Goal: Task Accomplishment & Management: Manage account settings

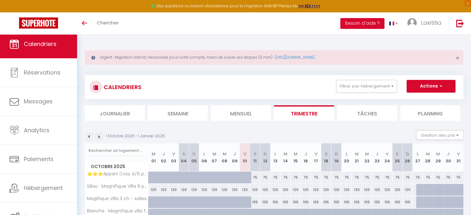
click at [98, 135] on img at bounding box center [98, 136] width 7 height 7
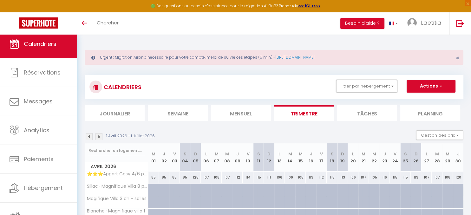
click at [362, 84] on button "Filtrer par hébergement" at bounding box center [366, 86] width 61 height 13
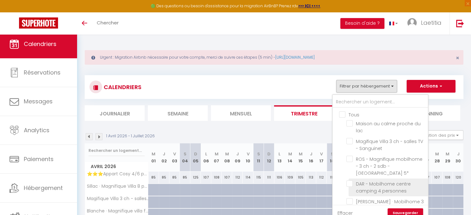
click at [350, 180] on input "DAR - Mobilhome centre camping 4 personnes" at bounding box center [385, 183] width 79 height 6
checkbox input "true"
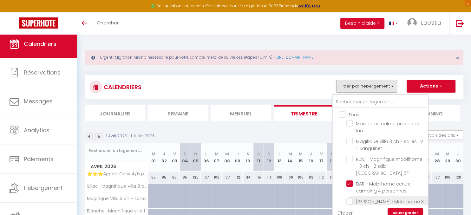
checkbox input "false"
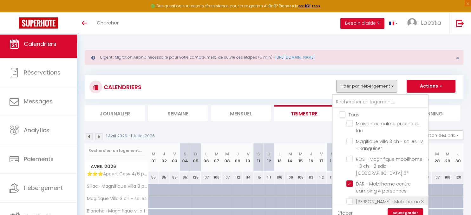
checkbox input "false"
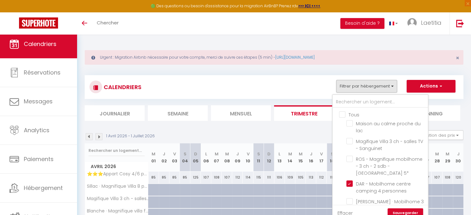
click at [399, 210] on link "Sauvegarder" at bounding box center [405, 213] width 36 height 10
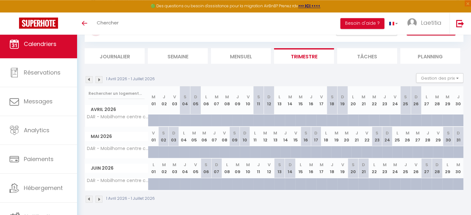
scroll to position [58, 0]
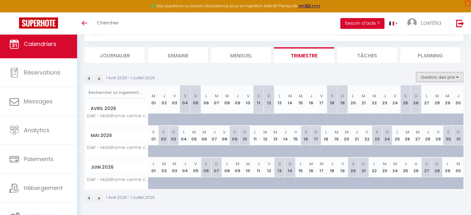
click at [438, 78] on button "Gestion des prix" at bounding box center [439, 77] width 47 height 10
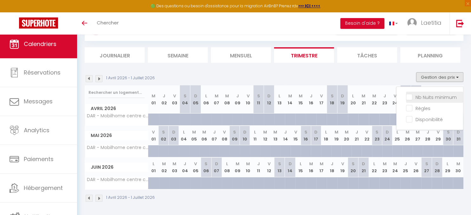
click at [409, 96] on input "Nb Nuits minimum" at bounding box center [434, 97] width 57 height 6
checkbox input "true"
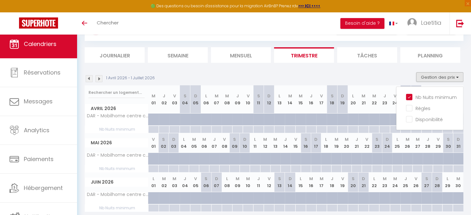
click at [154, 130] on div at bounding box center [153, 129] width 10 height 7
type input "Mer 01 Avril 2026"
type input "Jeu 02 Avril 2026"
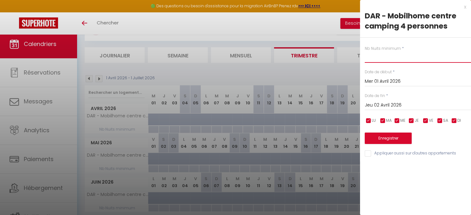
click at [387, 61] on input "text" at bounding box center [418, 56] width 106 height 11
type input "3"
type input "4"
click at [369, 105] on input "Jeu 02 Avril 2026" at bounding box center [418, 105] width 106 height 8
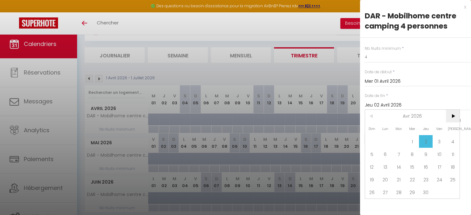
click at [452, 116] on span ">" at bounding box center [453, 116] width 14 height 13
click at [454, 115] on span ">" at bounding box center [453, 116] width 14 height 13
click at [451, 142] on span "4" at bounding box center [453, 141] width 14 height 13
type input "[PERSON_NAME] 04 Juillet 2026"
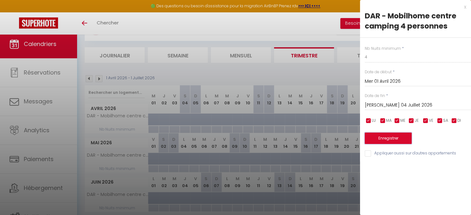
click at [381, 138] on button "Enregistrer" at bounding box center [388, 138] width 47 height 11
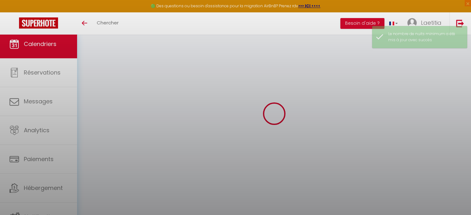
scroll to position [34, 0]
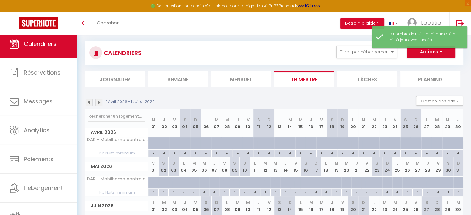
click at [100, 102] on img at bounding box center [98, 102] width 7 height 7
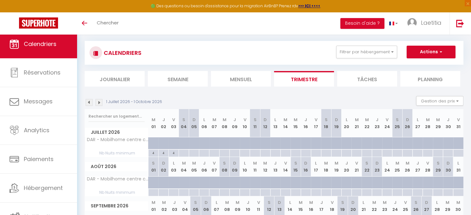
click at [183, 152] on div at bounding box center [183, 153] width 10 height 7
type input "[PERSON_NAME] 04 Juillet 2026"
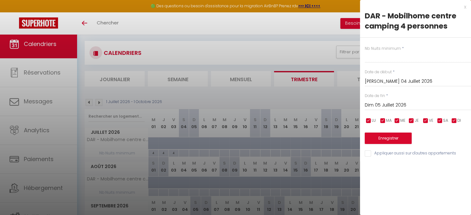
click at [377, 106] on input "Dim 05 Juillet 2026" at bounding box center [418, 105] width 106 height 8
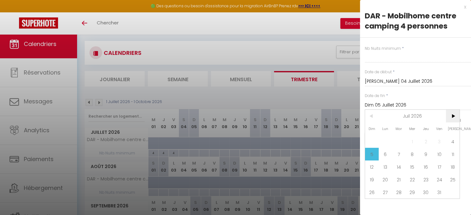
click at [450, 115] on span ">" at bounding box center [453, 116] width 14 height 13
click at [455, 194] on span "29" at bounding box center [453, 192] width 14 height 13
type input "[PERSON_NAME] 29 Août 2026"
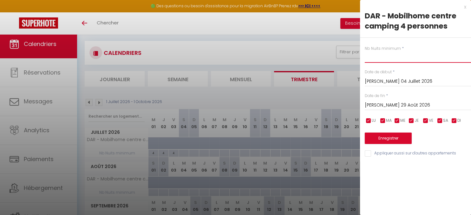
click at [378, 57] on input "text" at bounding box center [418, 56] width 106 height 11
type input "7"
click at [396, 137] on button "Enregistrer" at bounding box center [388, 138] width 47 height 11
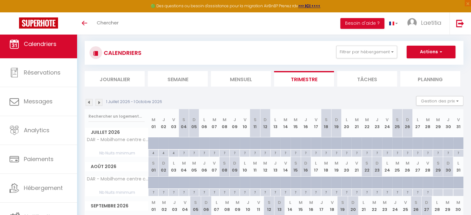
click at [89, 103] on img at bounding box center [89, 102] width 7 height 7
select select
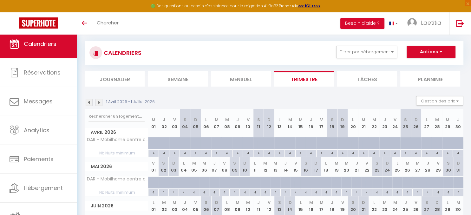
click at [196, 141] on div at bounding box center [199, 147] width 10 height 12
type input "240"
select select "1"
type input "Dim 05 Avril 2026"
type input "Lun 06 Avril 2026"
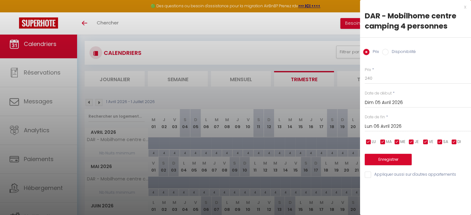
click at [389, 50] on label "Disponibilité" at bounding box center [401, 52] width 27 height 7
click at [388, 50] on input "Disponibilité" at bounding box center [385, 52] width 6 height 6
radio input "true"
radio input "false"
click at [384, 126] on input "Lun 06 Avril 2026" at bounding box center [418, 127] width 106 height 8
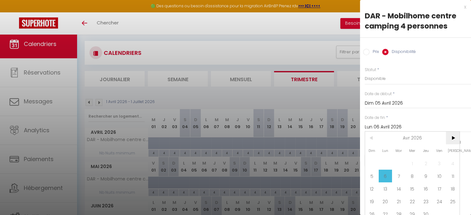
click at [453, 139] on span ">" at bounding box center [453, 138] width 14 height 13
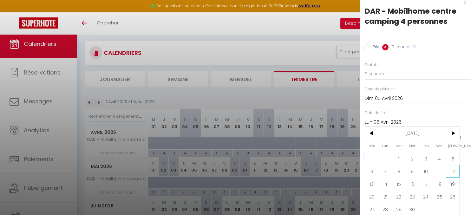
scroll to position [6, 0]
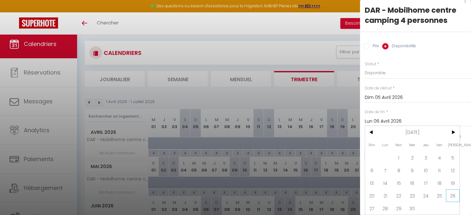
click at [450, 200] on span "26" at bounding box center [453, 195] width 14 height 13
type input "[PERSON_NAME] 26 Septembre 2026"
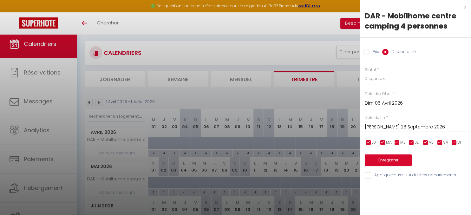
scroll to position [0, 0]
click at [391, 158] on button "Enregistrer" at bounding box center [388, 159] width 47 height 11
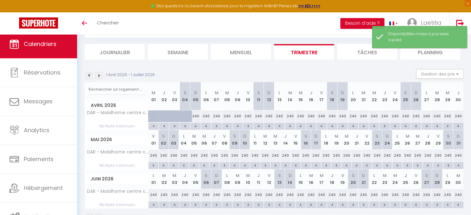
scroll to position [80, 0]
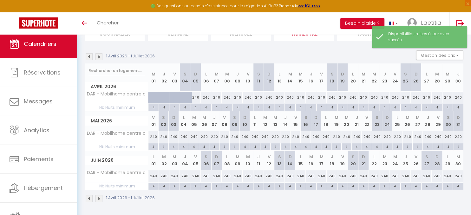
click at [100, 55] on img at bounding box center [98, 56] width 7 height 7
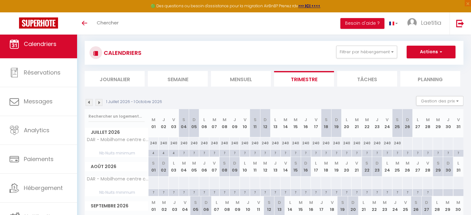
click at [185, 143] on div "240" at bounding box center [184, 143] width 10 height 12
select select "1"
type input "[PERSON_NAME] 04 Juillet 2026"
type input "Dim 05 Juillet 2026"
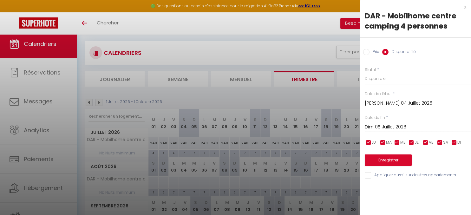
click at [364, 53] on input "Prix" at bounding box center [366, 52] width 6 height 6
radio input "true"
radio input "false"
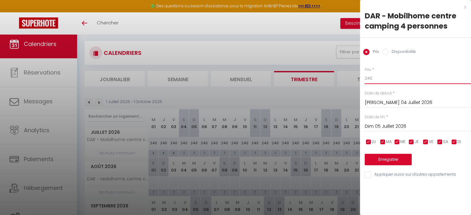
drag, startPoint x: 389, startPoint y: 81, endPoint x: 268, endPoint y: 81, distance: 121.1
click at [365, 81] on input "240" at bounding box center [418, 78] width 106 height 11
type input "200"
click at [385, 127] on input "Dim 05 Juillet 2026" at bounding box center [418, 126] width 106 height 8
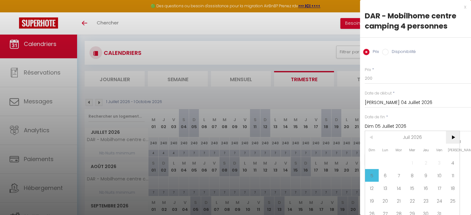
click at [452, 135] on span ">" at bounding box center [453, 137] width 14 height 13
click at [375, 140] on span "<" at bounding box center [372, 137] width 14 height 13
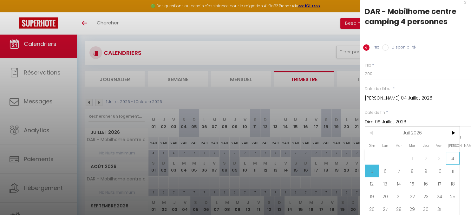
scroll to position [6, 0]
click at [443, 196] on span "24" at bounding box center [439, 195] width 14 height 13
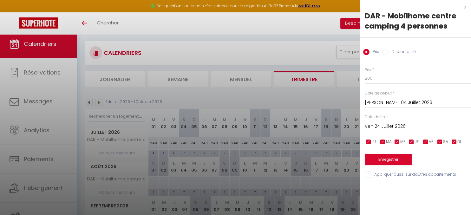
scroll to position [0, 0]
click at [409, 123] on input "Ven 24 Juillet 2026" at bounding box center [418, 126] width 106 height 8
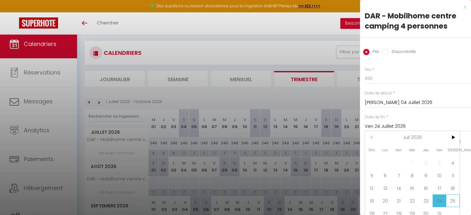
click at [453, 201] on span "25" at bounding box center [453, 200] width 14 height 13
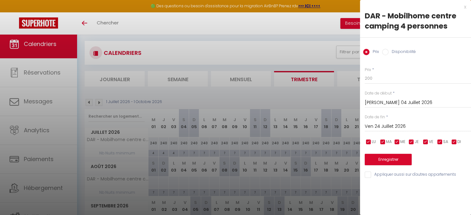
type input "[PERSON_NAME] 25 Juillet 2026"
click at [394, 162] on button "Enregistrer" at bounding box center [388, 159] width 47 height 11
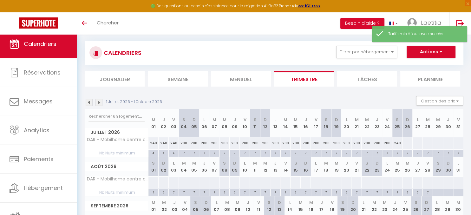
click at [396, 141] on div "240" at bounding box center [397, 143] width 10 height 12
type input "240"
type input "[PERSON_NAME] 25 Juillet 2026"
type input "Dim 26 Juillet 2026"
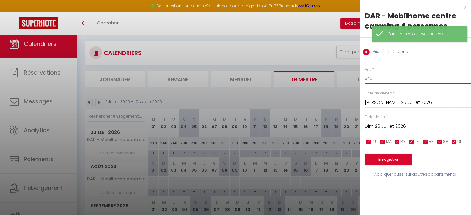
drag, startPoint x: 379, startPoint y: 78, endPoint x: 329, endPoint y: 78, distance: 49.8
click at [365, 78] on input "240" at bounding box center [418, 78] width 106 height 11
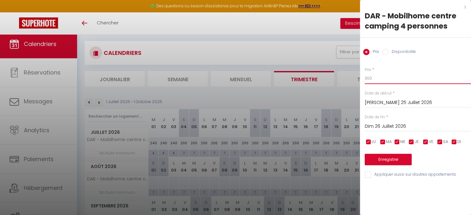
type input "300"
click at [380, 122] on input "Dim 26 Juillet 2026" at bounding box center [418, 126] width 106 height 8
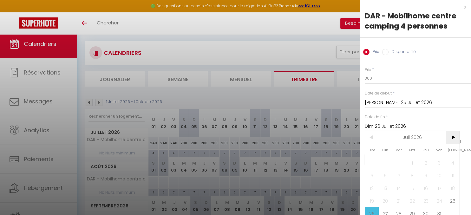
click at [453, 138] on span ">" at bounding box center [453, 137] width 14 height 13
click at [375, 138] on span "<" at bounding box center [372, 137] width 14 height 13
click at [454, 188] on span "15" at bounding box center [453, 188] width 14 height 13
type input "[PERSON_NAME] 15 Août 2026"
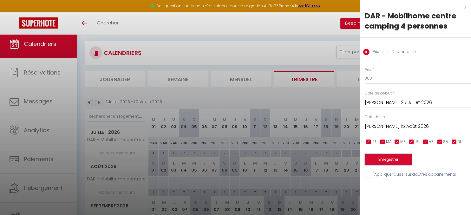
click at [384, 158] on button "Enregistrer" at bounding box center [388, 159] width 47 height 11
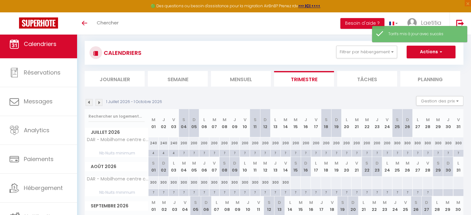
click at [294, 183] on div at bounding box center [295, 183] width 10 height 12
type input "[PERSON_NAME] 15 Août 2026"
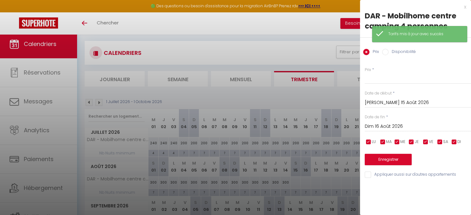
click at [382, 127] on input "Dim 16 Août 2026" at bounding box center [418, 126] width 106 height 8
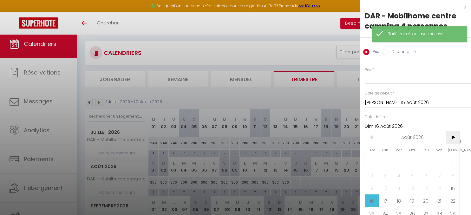
click at [453, 136] on span ">" at bounding box center [453, 137] width 14 height 13
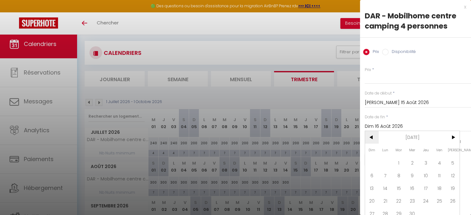
click at [373, 139] on span "<" at bounding box center [372, 137] width 14 height 13
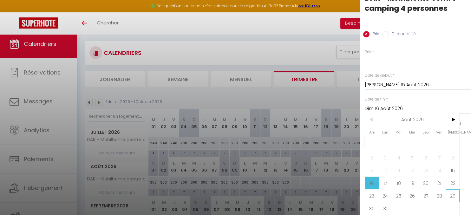
click at [452, 197] on span "29" at bounding box center [453, 195] width 14 height 13
type input "[PERSON_NAME] 29 Août 2026"
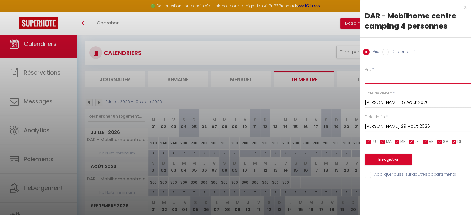
click at [393, 79] on input "Prix" at bounding box center [418, 78] width 106 height 11
type input "220"
click at [394, 165] on div "Prix * 220 Statut * Disponible Indisponible Date de début * [PERSON_NAME] 15 Ao…" at bounding box center [415, 119] width 111 height 120
click at [395, 159] on button "Enregistrer" at bounding box center [388, 159] width 47 height 11
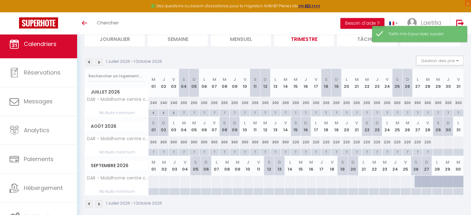
scroll to position [80, 0]
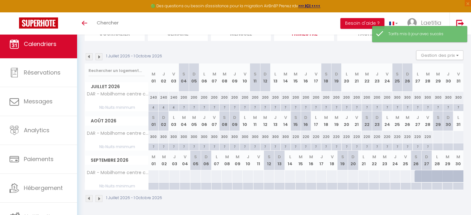
click at [434, 137] on div at bounding box center [437, 137] width 10 height 12
type input "[PERSON_NAME] 29 Août 2026"
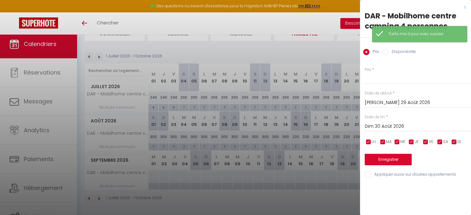
click at [382, 127] on input "Dim 30 Août 2026" at bounding box center [418, 126] width 106 height 8
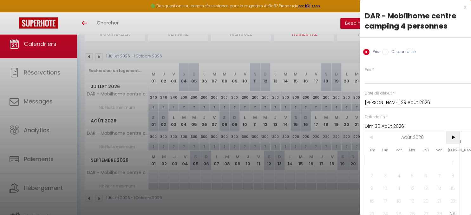
click at [454, 138] on span ">" at bounding box center [453, 137] width 14 height 13
click at [450, 165] on span "5" at bounding box center [453, 162] width 14 height 13
type input "[PERSON_NAME] 05 Septembre 2026"
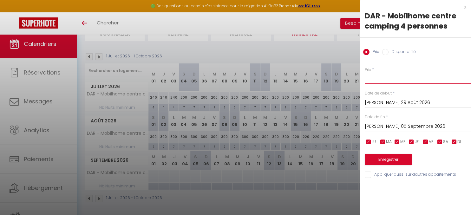
click at [381, 81] on input "Prix" at bounding box center [418, 78] width 106 height 11
type input "195"
click at [397, 158] on button "Enregistrer" at bounding box center [388, 159] width 47 height 11
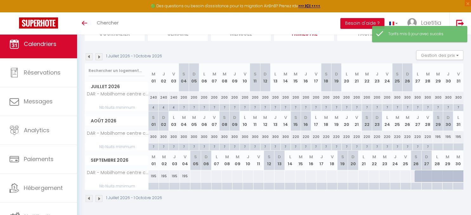
click at [192, 177] on div at bounding box center [195, 176] width 11 height 12
type input "[PERSON_NAME] 05 Septembre 2026"
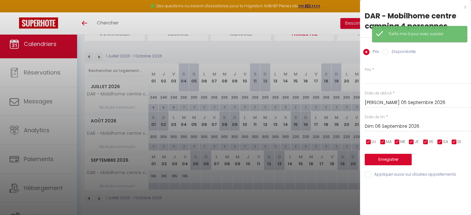
click at [381, 126] on input "Dim 06 Septembre 2026" at bounding box center [418, 126] width 106 height 8
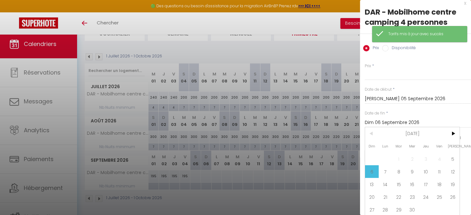
scroll to position [6, 0]
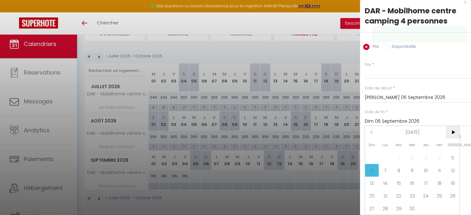
click at [457, 131] on span ">" at bounding box center [453, 132] width 14 height 13
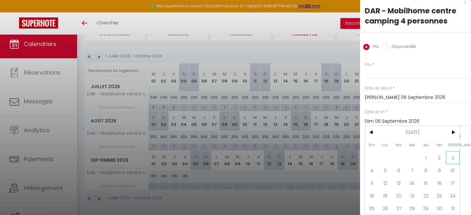
click at [451, 163] on span "3" at bounding box center [453, 157] width 14 height 13
type input "[PERSON_NAME] 03 Octobre 2026"
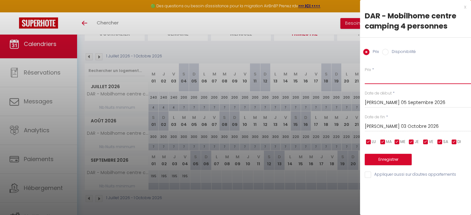
click at [375, 78] on input "Prix" at bounding box center [418, 78] width 106 height 11
type input "85"
click at [378, 159] on button "Enregistrer" at bounding box center [388, 159] width 47 height 11
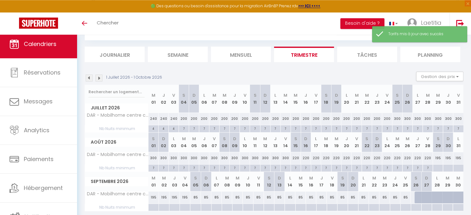
scroll to position [80, 0]
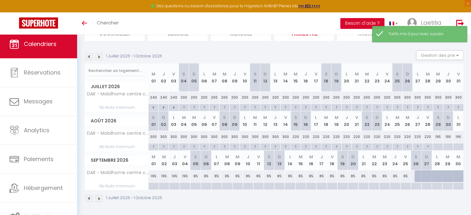
click at [437, 146] on div at bounding box center [437, 146] width 10 height 7
type input "[PERSON_NAME] 29 Août 2026"
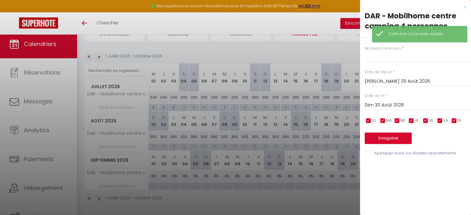
click at [384, 108] on input "Dim 30 Août 2026" at bounding box center [418, 105] width 106 height 8
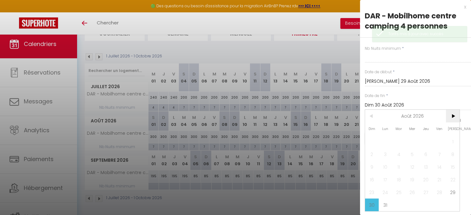
click at [451, 119] on span ">" at bounding box center [453, 116] width 14 height 13
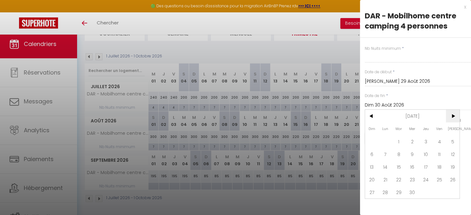
click at [455, 118] on span ">" at bounding box center [453, 116] width 14 height 13
click at [455, 144] on span "3" at bounding box center [453, 141] width 14 height 13
type input "[PERSON_NAME] 03 Octobre 2026"
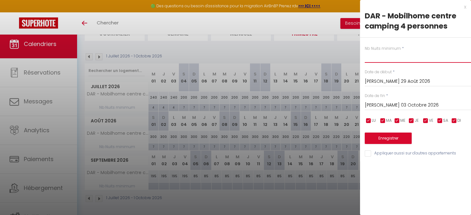
click at [376, 61] on input "text" at bounding box center [418, 56] width 106 height 11
type input "3"
click at [380, 141] on button "Enregistrer" at bounding box center [388, 138] width 47 height 11
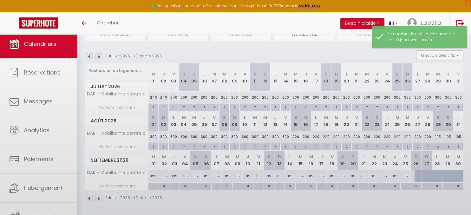
scroll to position [34, 0]
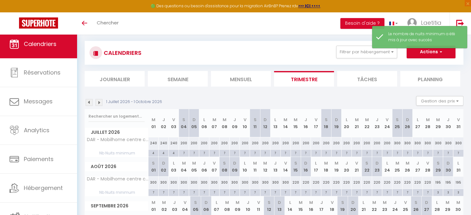
click at [91, 104] on img at bounding box center [89, 102] width 7 height 7
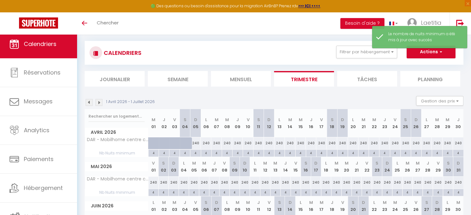
click at [197, 143] on div "240" at bounding box center [195, 143] width 10 height 12
type input "240"
type input "Dim 05 Avril 2026"
type input "Lun 06 Avril 2026"
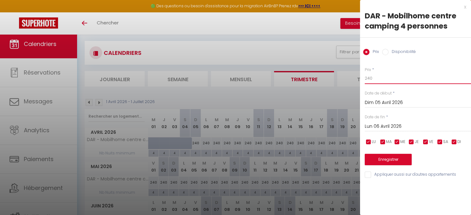
drag, startPoint x: 387, startPoint y: 80, endPoint x: 294, endPoint y: 80, distance: 93.2
click at [365, 80] on input "240" at bounding box center [418, 78] width 106 height 11
drag, startPoint x: 376, startPoint y: 79, endPoint x: 314, endPoint y: 80, distance: 61.2
click at [365, 80] on input "85" at bounding box center [418, 78] width 106 height 11
type input "95"
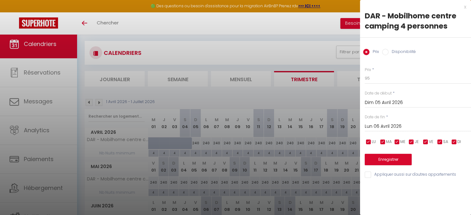
click at [373, 126] on input "Lun 06 Avril 2026" at bounding box center [418, 126] width 106 height 8
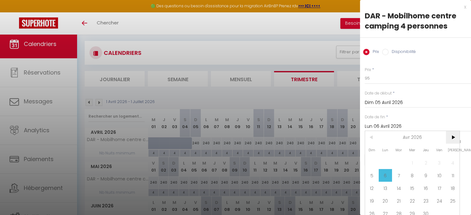
click at [457, 140] on span ">" at bounding box center [453, 137] width 14 height 13
click at [453, 162] on span "2" at bounding box center [453, 162] width 14 height 13
type input "[PERSON_NAME] 02 Mai 2026"
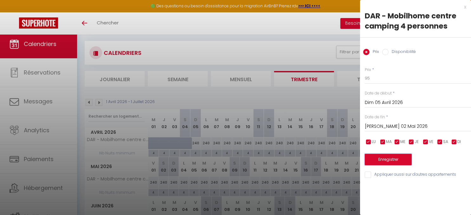
click at [396, 159] on button "Enregistrer" at bounding box center [388, 159] width 47 height 11
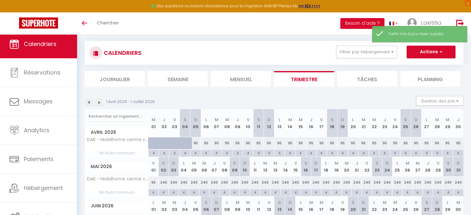
click at [162, 184] on div "240" at bounding box center [164, 183] width 10 height 12
type input "240"
type input "[PERSON_NAME] 02 Mai 2026"
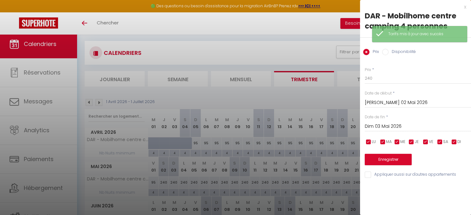
click at [393, 127] on input "Dim 03 Mai 2026" at bounding box center [418, 126] width 106 height 8
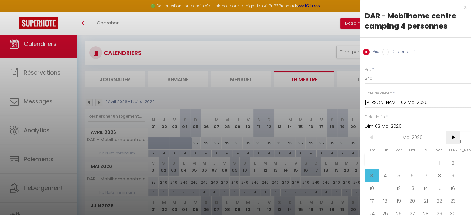
click at [454, 136] on span ">" at bounding box center [453, 137] width 14 height 13
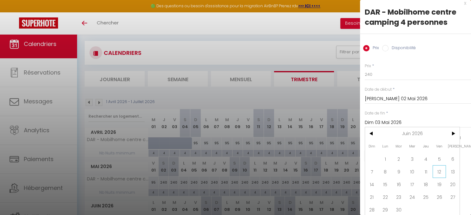
scroll to position [6, 0]
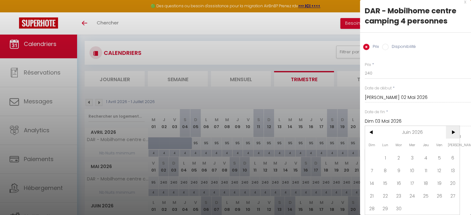
click at [451, 134] on span ">" at bounding box center [453, 132] width 14 height 13
click at [443, 159] on span "3" at bounding box center [439, 157] width 14 height 13
type input "Ven 03 Juillet 2026"
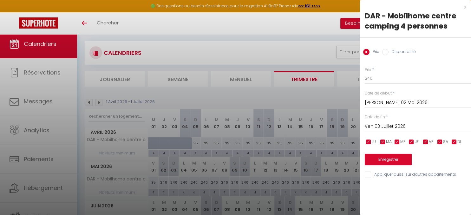
scroll to position [0, 0]
drag, startPoint x: 379, startPoint y: 75, endPoint x: 294, endPoint y: 84, distance: 86.4
click at [365, 84] on input "240" at bounding box center [418, 78] width 106 height 11
type input "95"
click at [374, 163] on button "Enregistrer" at bounding box center [388, 159] width 47 height 11
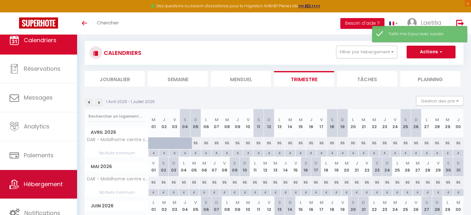
click at [57, 195] on link "Hébergement" at bounding box center [38, 184] width 77 height 29
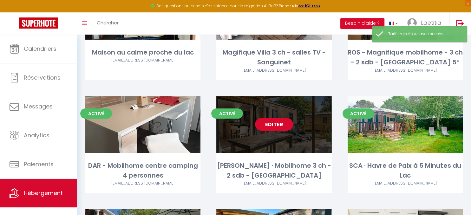
scroll to position [127, 0]
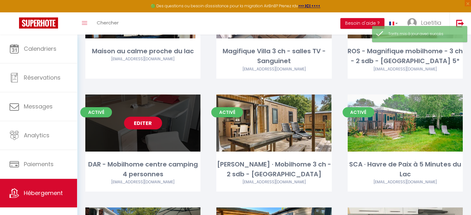
click at [150, 126] on link "Editer" at bounding box center [143, 123] width 38 height 13
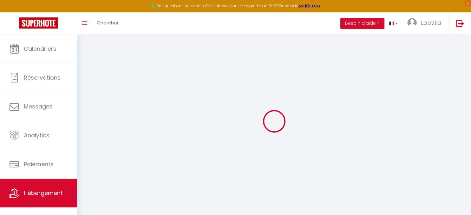
select select "+ 20 %"
select select "+ 30 %"
select select
checkbox input "false"
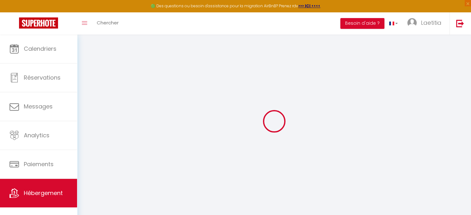
checkbox input "false"
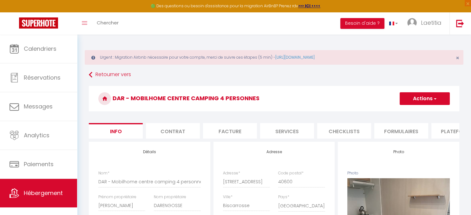
click at [442, 132] on li "Plateformes" at bounding box center [458, 131] width 54 height 16
select select
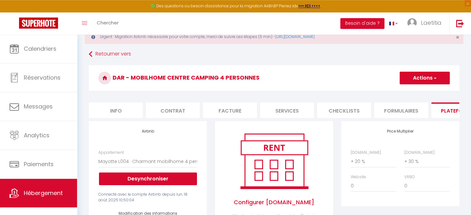
scroll to position [33, 0]
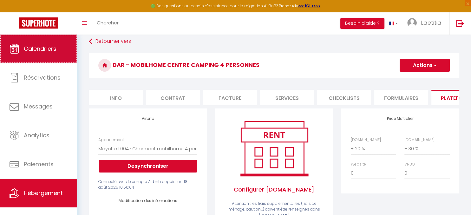
click at [32, 49] on span "Calendriers" at bounding box center [40, 49] width 33 height 8
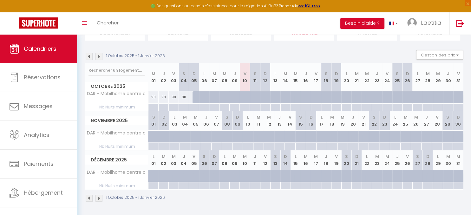
scroll to position [80, 0]
click at [98, 58] on img at bounding box center [98, 56] width 7 height 7
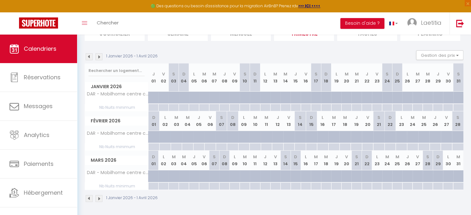
scroll to position [34, 0]
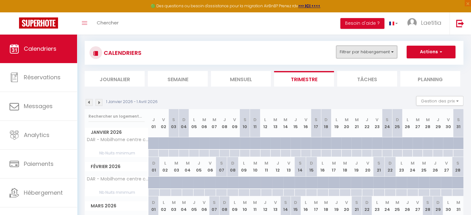
click at [353, 53] on button "Filtrer par hébergement" at bounding box center [366, 52] width 61 height 13
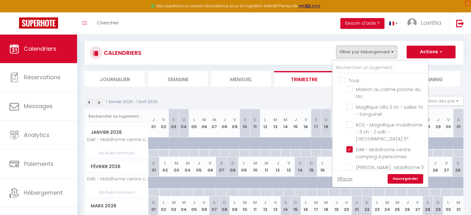
click at [343, 77] on input "Tous" at bounding box center [386, 80] width 95 height 6
checkbox input "true"
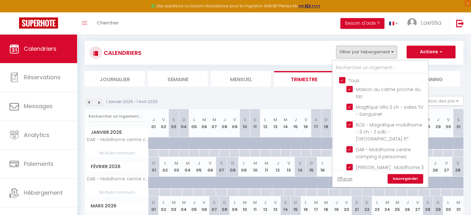
checkbox input "true"
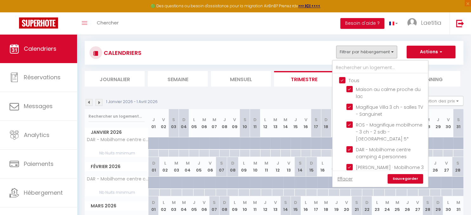
checkbox input "true"
click at [403, 179] on link "Sauvegarder" at bounding box center [405, 179] width 36 height 10
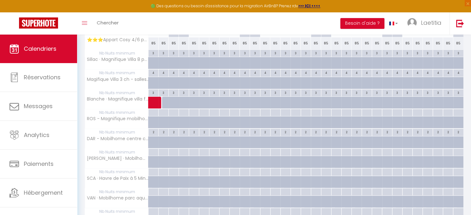
scroll to position [0, 0]
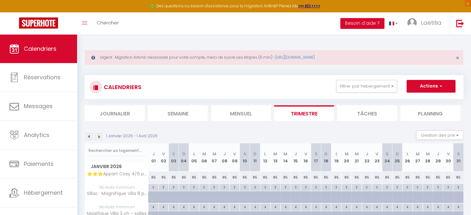
click at [99, 135] on img at bounding box center [98, 136] width 7 height 7
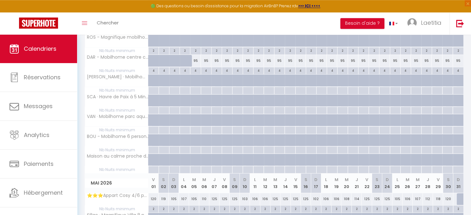
scroll to position [167, 0]
